Goal: Task Accomplishment & Management: Manage account settings

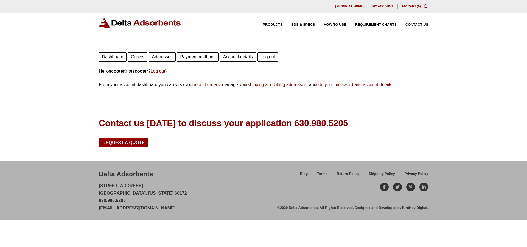
click at [130, 56] on link "Orders" at bounding box center [137, 56] width 19 height 9
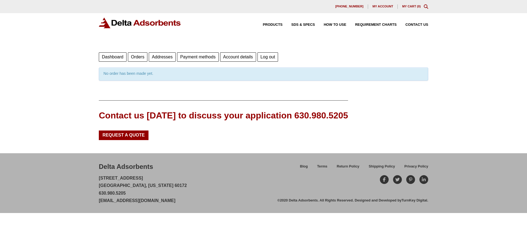
click at [113, 56] on link "Dashboard" at bounding box center [113, 56] width 28 height 9
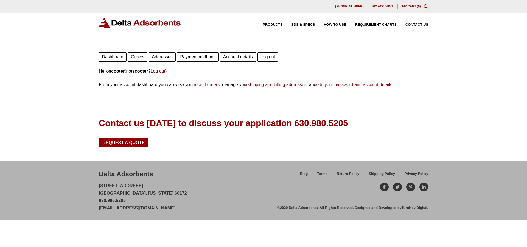
click at [232, 57] on link "Account details" at bounding box center [238, 56] width 36 height 9
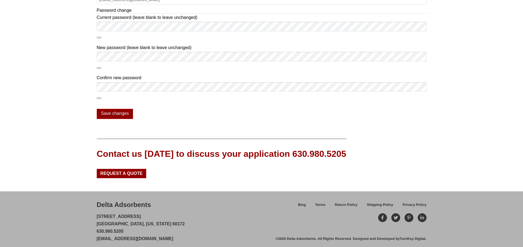
scroll to position [136, 0]
